Goal: Browse casually

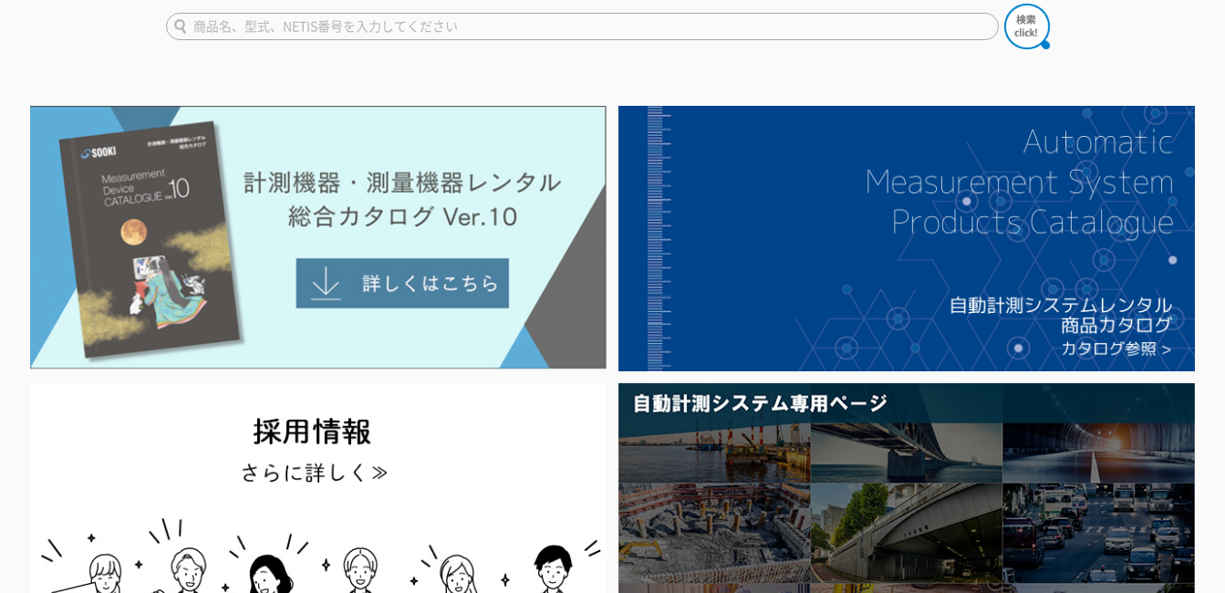
scroll to position [182, 0]
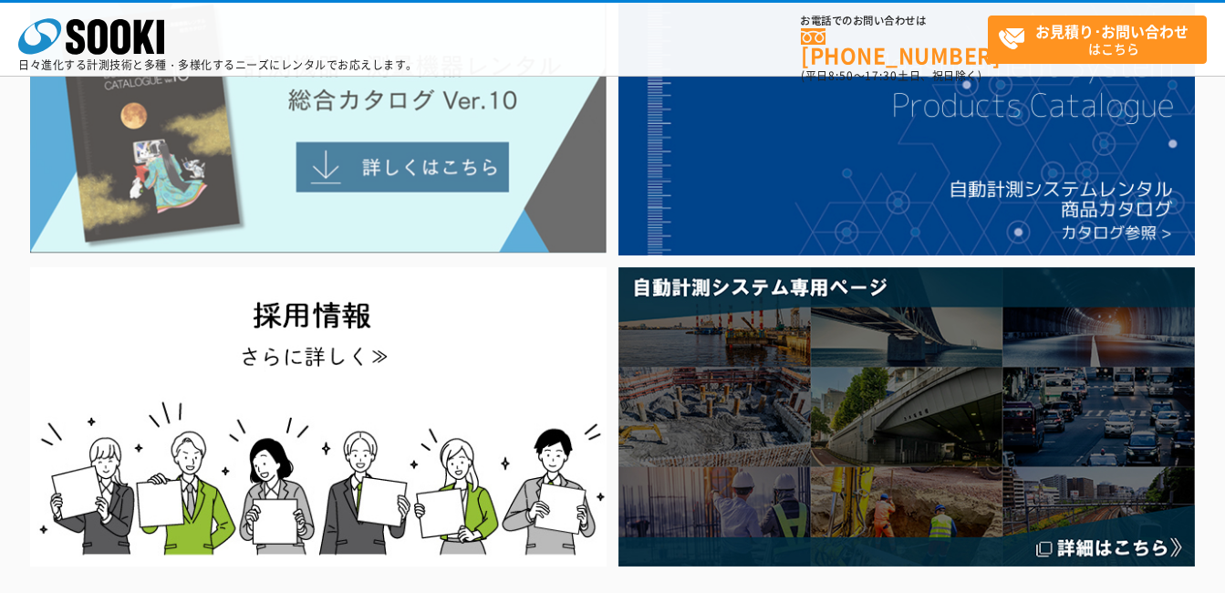
click at [337, 180] on img at bounding box center [318, 121] width 577 height 265
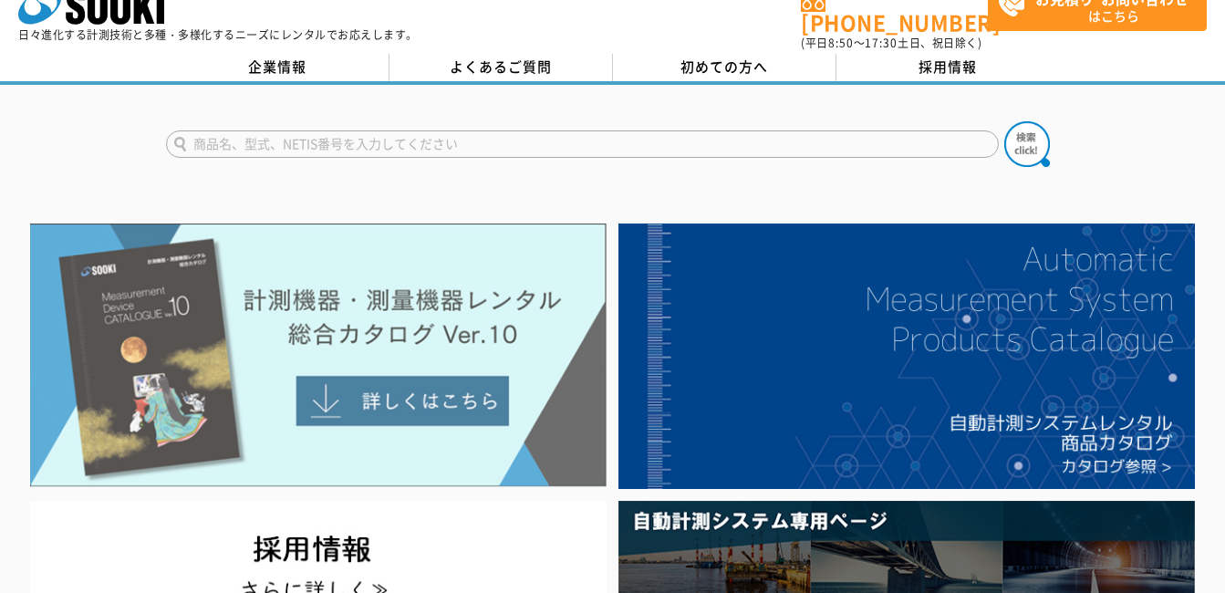
scroll to position [0, 0]
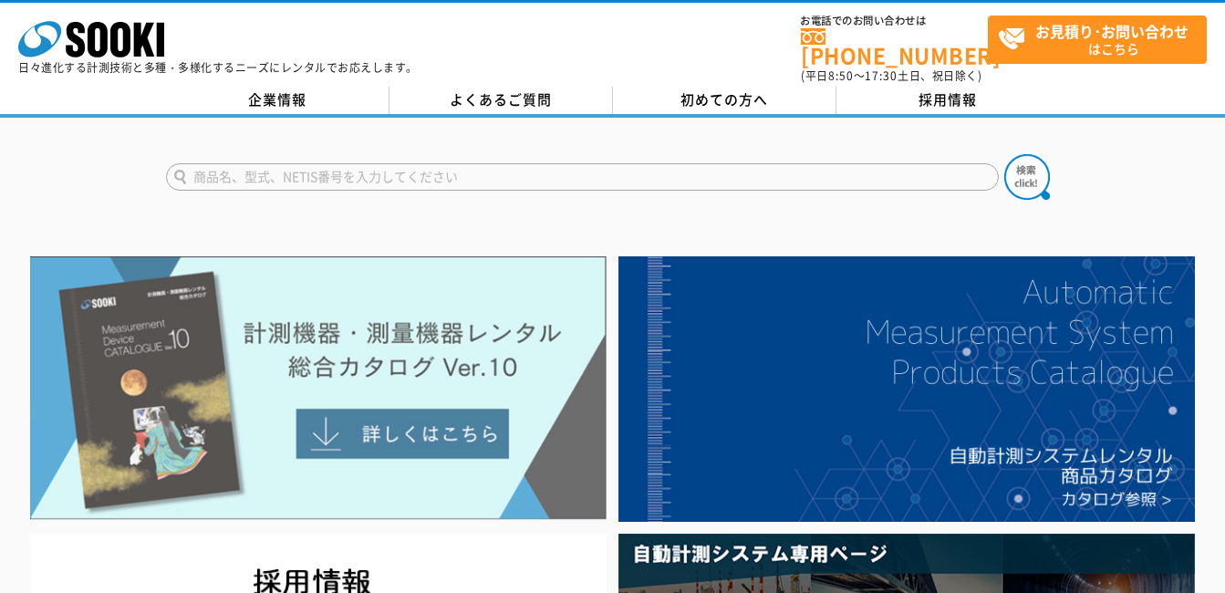
click at [338, 417] on img at bounding box center [318, 388] width 577 height 265
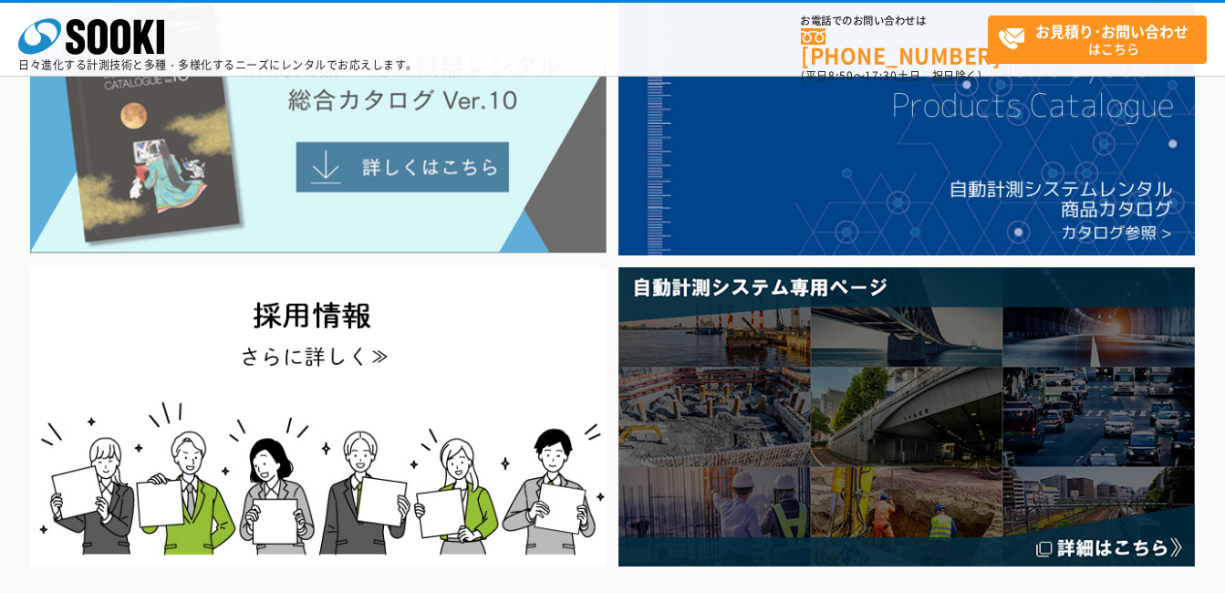
scroll to position [91, 0]
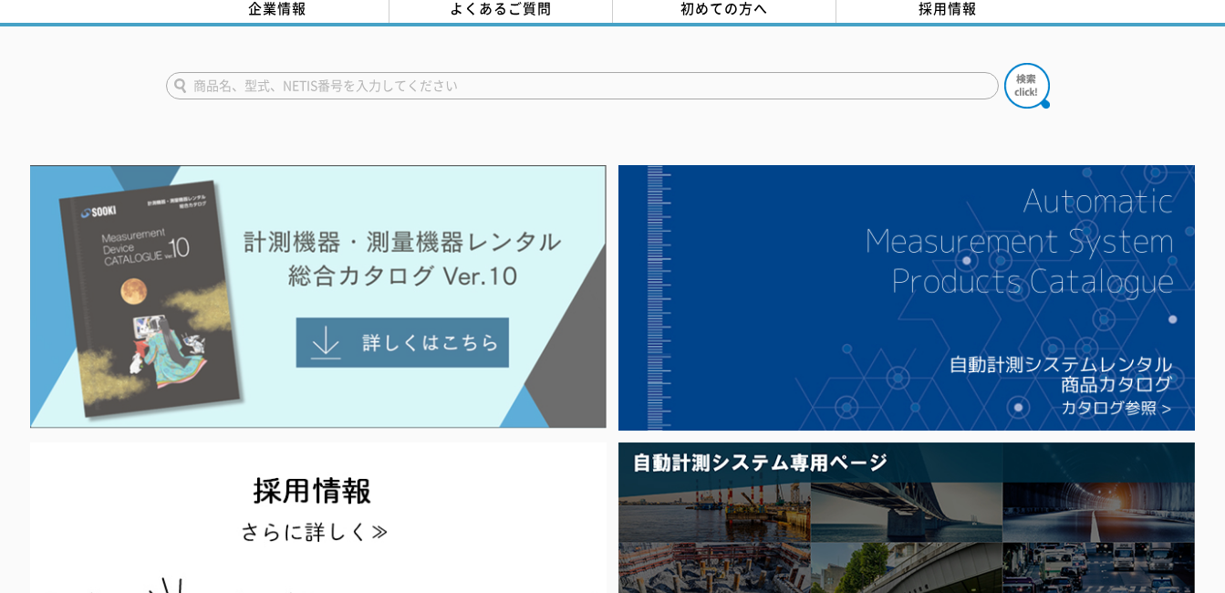
click at [355, 329] on img at bounding box center [318, 297] width 577 height 265
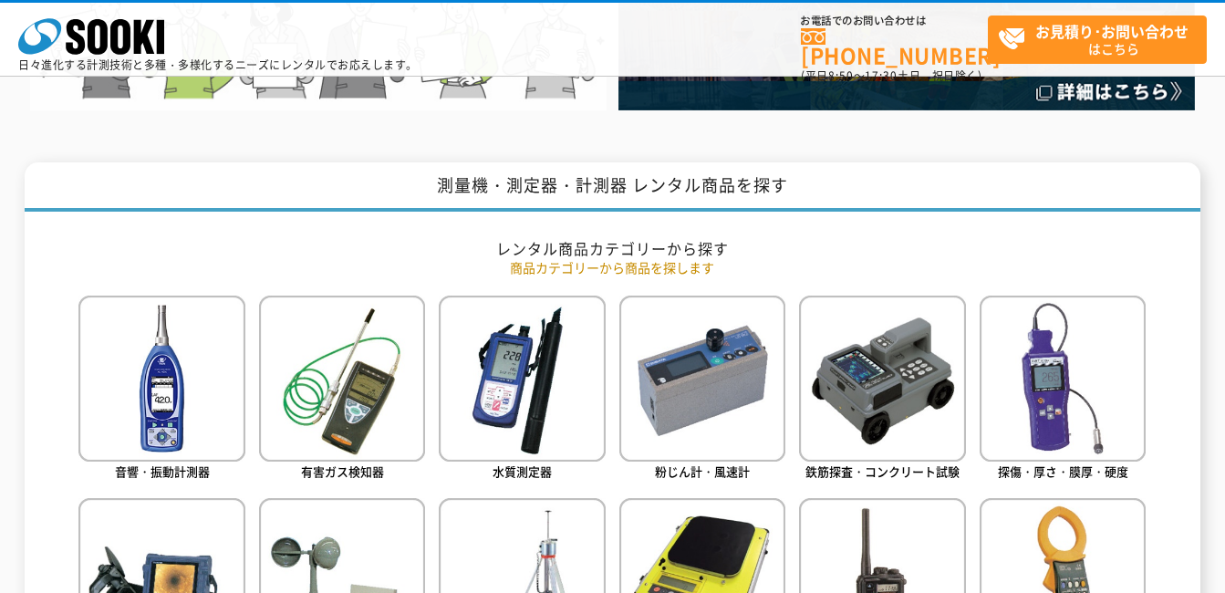
scroll to position [456, 0]
